Goal: Navigation & Orientation: Find specific page/section

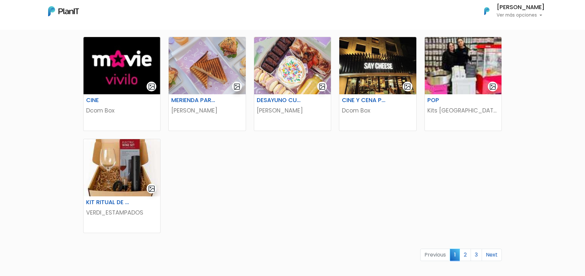
scroll to position [363, 0]
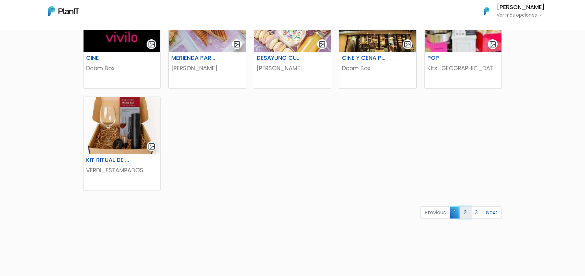
click at [466, 216] on link "2" at bounding box center [464, 212] width 11 height 12
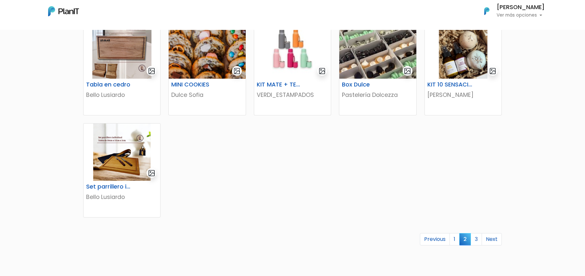
scroll to position [375, 0]
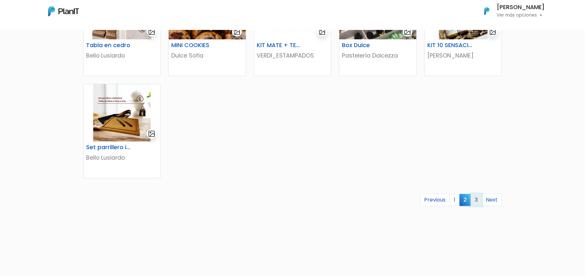
click at [475, 202] on link "3" at bounding box center [475, 200] width 11 height 12
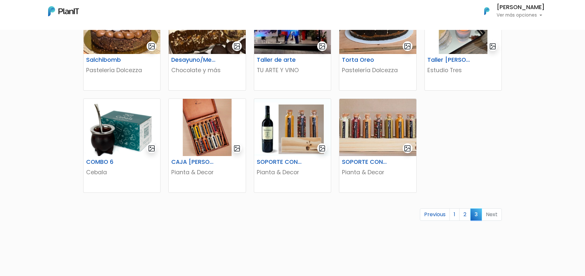
scroll to position [168, 0]
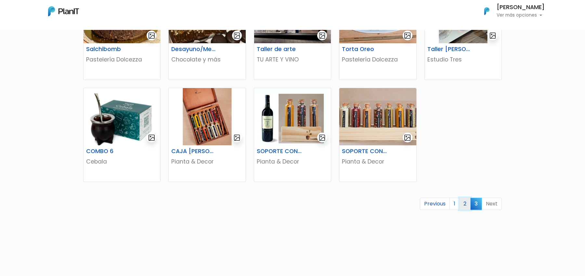
click at [468, 202] on link "2" at bounding box center [464, 203] width 11 height 12
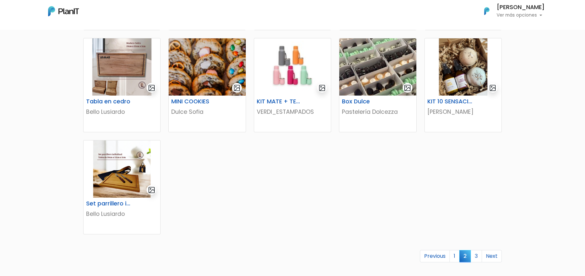
scroll to position [361, 0]
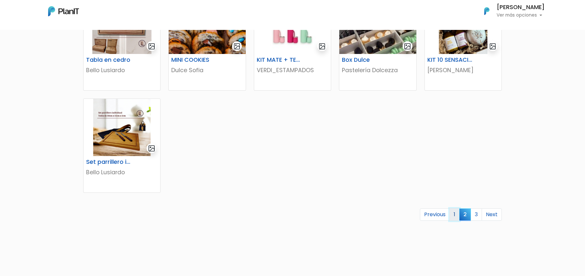
click at [453, 220] on link "1" at bounding box center [454, 214] width 10 height 12
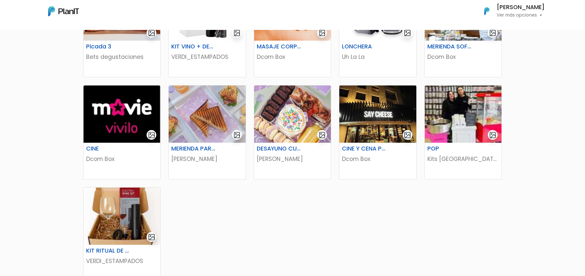
scroll to position [243, 0]
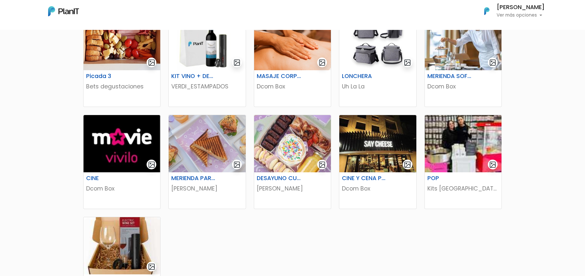
click at [514, 16] on p "Ver más opciones" at bounding box center [520, 15] width 48 height 5
click at [507, 64] on link "Cerrar Sesión" at bounding box center [516, 61] width 58 height 13
